Goal: Check status

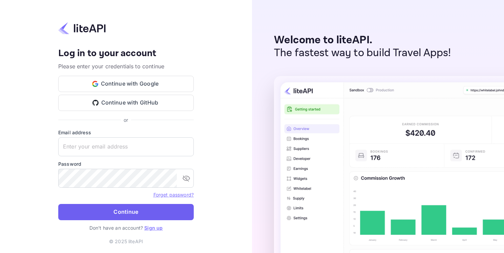
type input "[EMAIL_ADDRESS][DOMAIN_NAME]"
click at [107, 214] on button "Continue" at bounding box center [125, 212] width 135 height 16
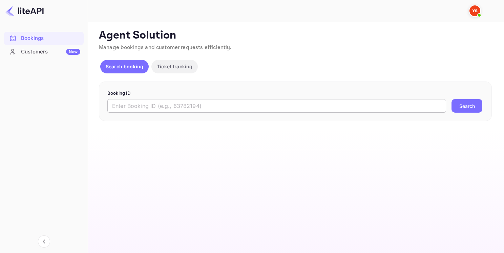
click at [204, 101] on input "text" at bounding box center [276, 106] width 339 height 14
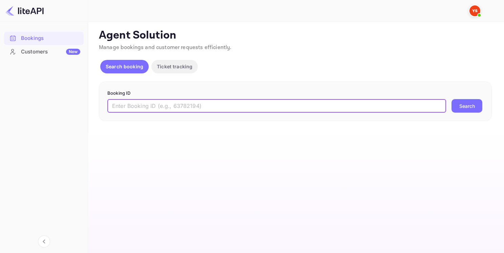
paste input "YA-7605-9717-7582"
type input "YA-7605-9717-7582"
click at [459, 110] on button "Search" at bounding box center [466, 106] width 31 height 14
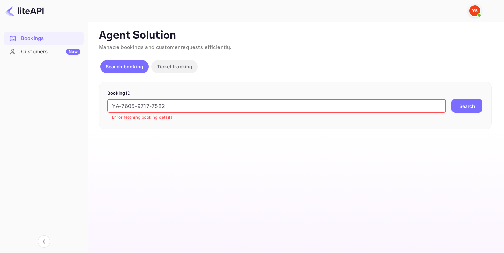
drag, startPoint x: 196, startPoint y: 101, endPoint x: 62, endPoint y: 99, distance: 134.4
click at [62, 99] on div "Bookings Customers New Now you can check your travel website directly from the …" at bounding box center [252, 126] width 504 height 253
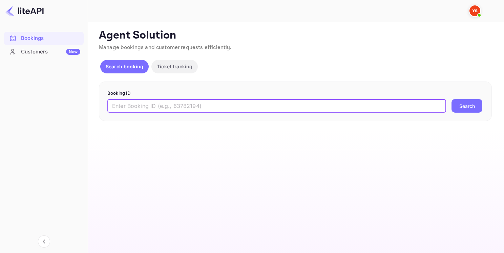
paste input "9253036"
type input "9253036"
click at [473, 107] on button "Search" at bounding box center [466, 106] width 31 height 14
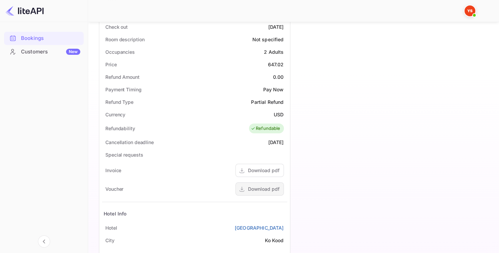
scroll to position [203, 0]
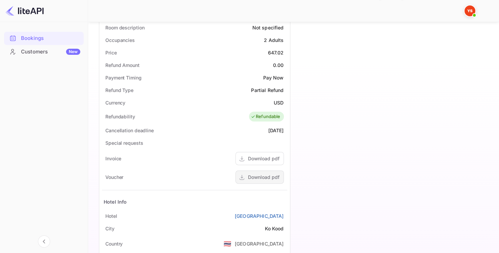
click at [260, 176] on div "Download pdf" at bounding box center [263, 177] width 31 height 7
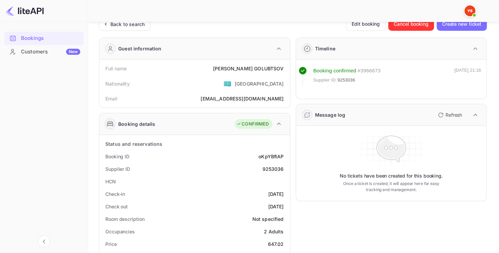
scroll to position [0, 0]
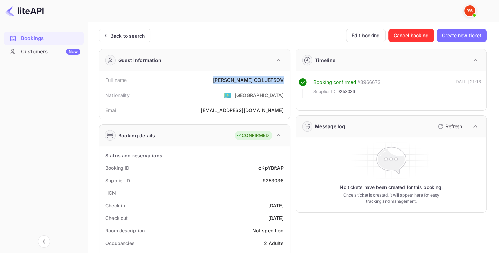
drag, startPoint x: 236, startPoint y: 79, endPoint x: 284, endPoint y: 80, distance: 47.8
click at [284, 80] on div "Full name VIKTOR GOLUBTSOV" at bounding box center [194, 80] width 185 height 13
copy div "VIKTOR GOLUBTSOV"
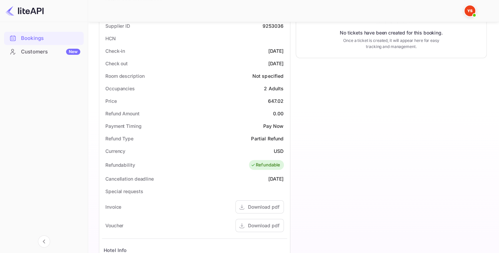
scroll to position [169, 0]
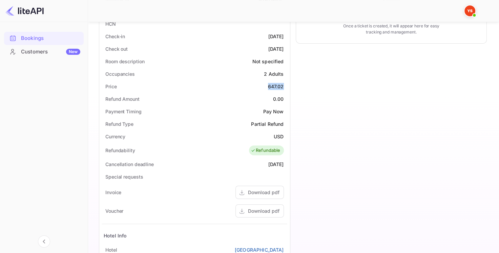
drag, startPoint x: 268, startPoint y: 86, endPoint x: 284, endPoint y: 86, distance: 15.9
click at [284, 86] on div "Price 647.02" at bounding box center [194, 86] width 185 height 13
copy div "647.02"
